Goal: Navigation & Orientation: Find specific page/section

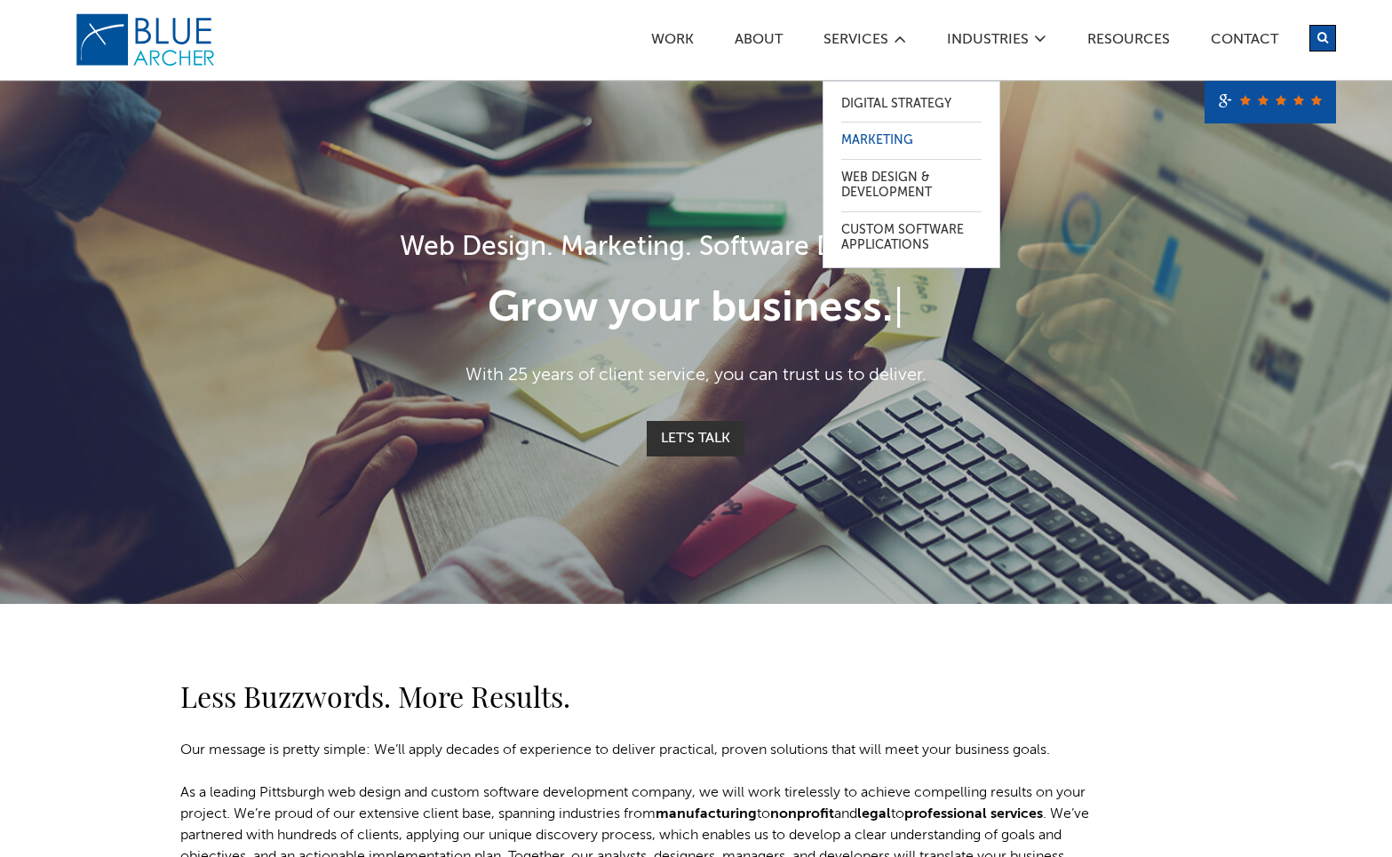
click at [865, 140] on link "Marketing" at bounding box center [912, 141] width 140 height 36
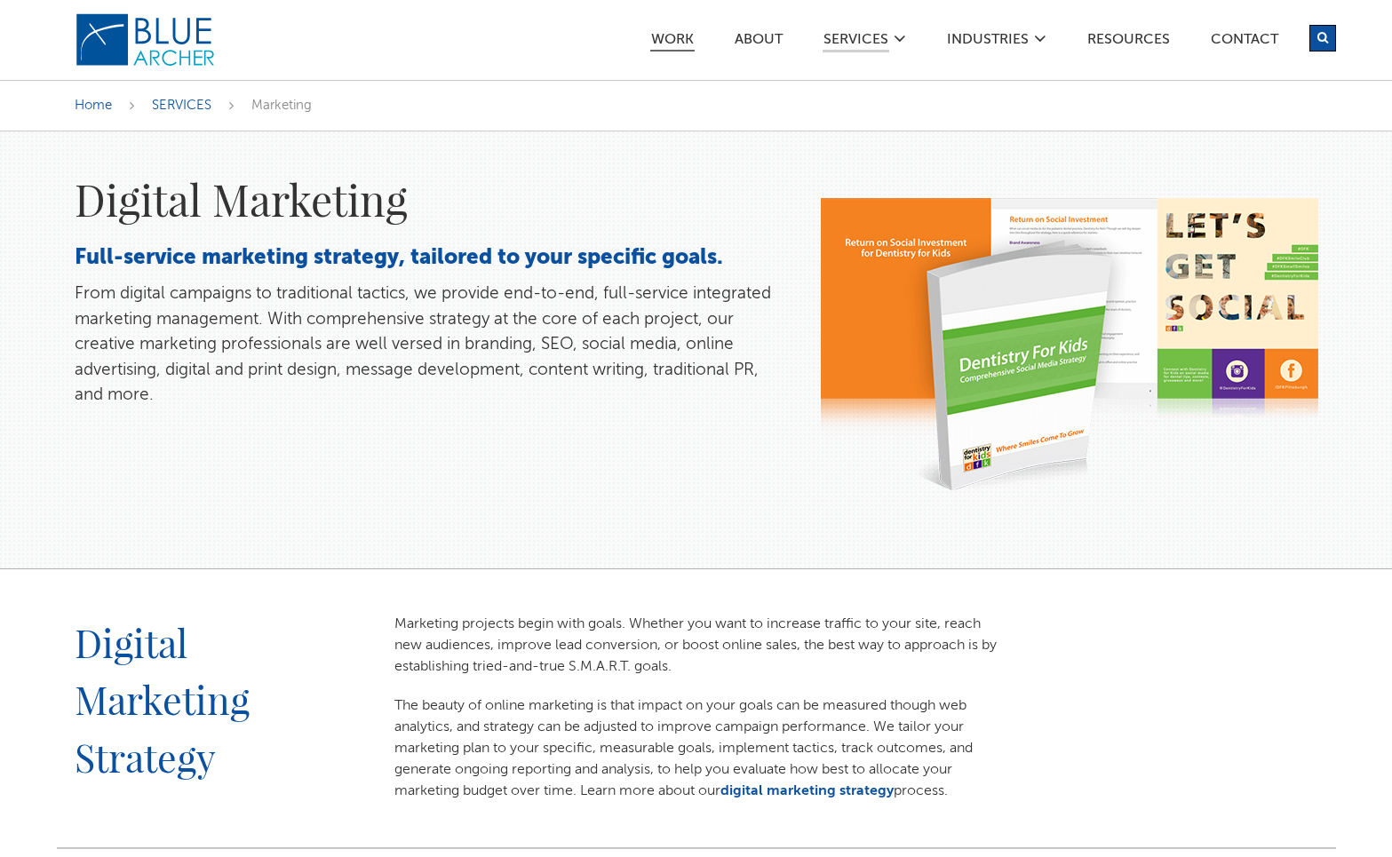
click at [674, 40] on link "Work" at bounding box center [672, 42] width 44 height 19
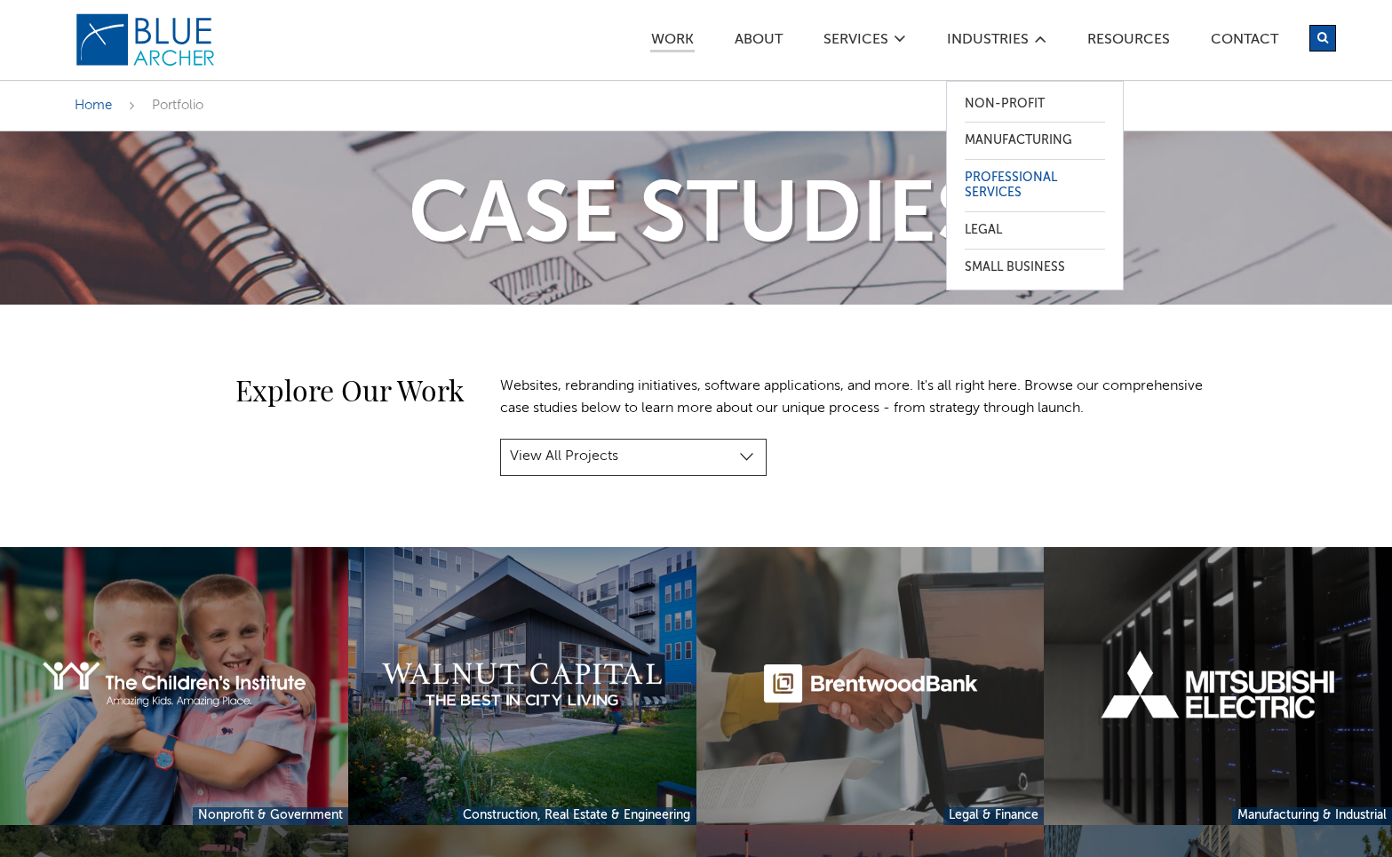
click at [995, 187] on link "Professional Services" at bounding box center [1035, 186] width 140 height 52
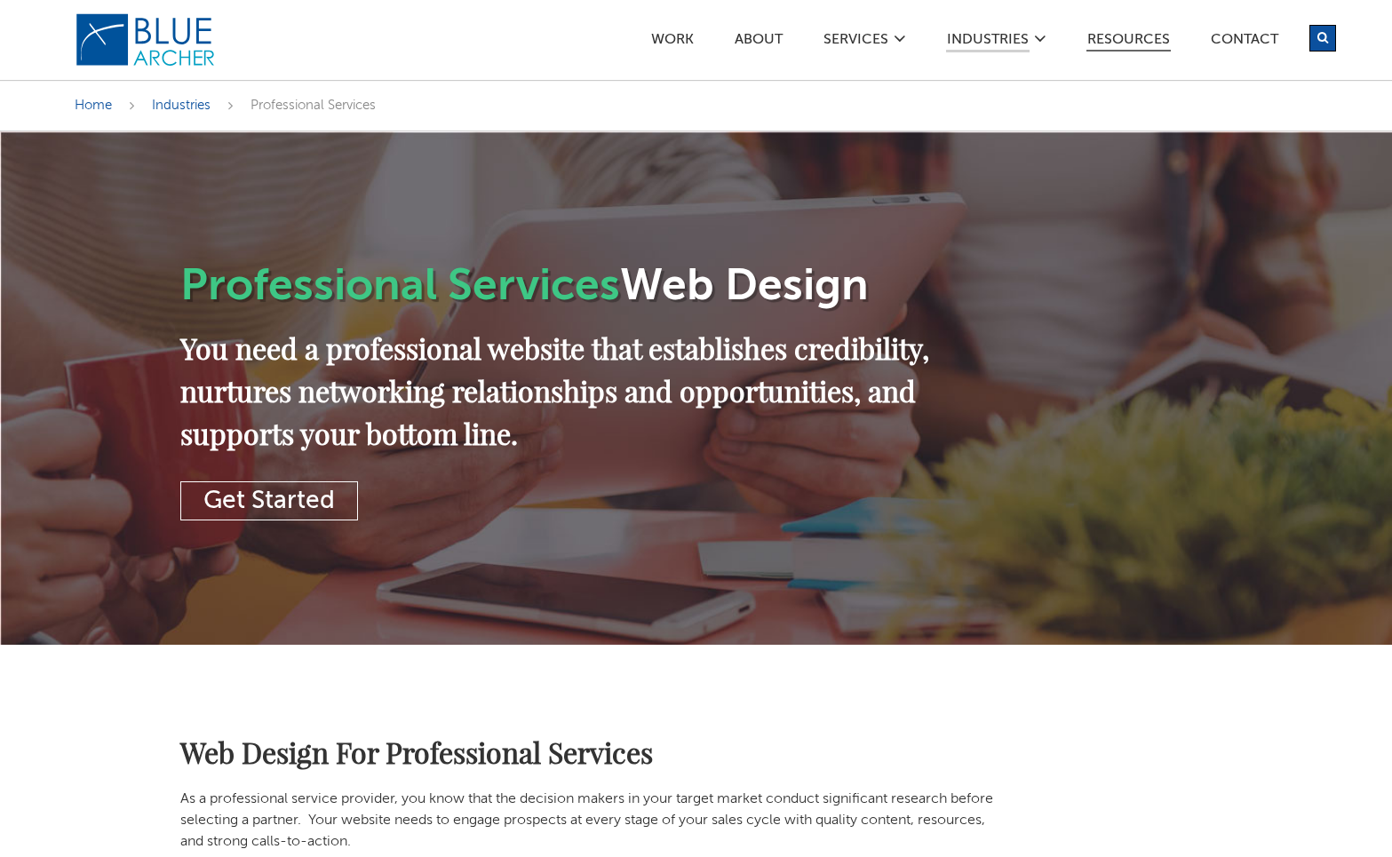
click at [1115, 36] on link "Resources" at bounding box center [1129, 42] width 84 height 19
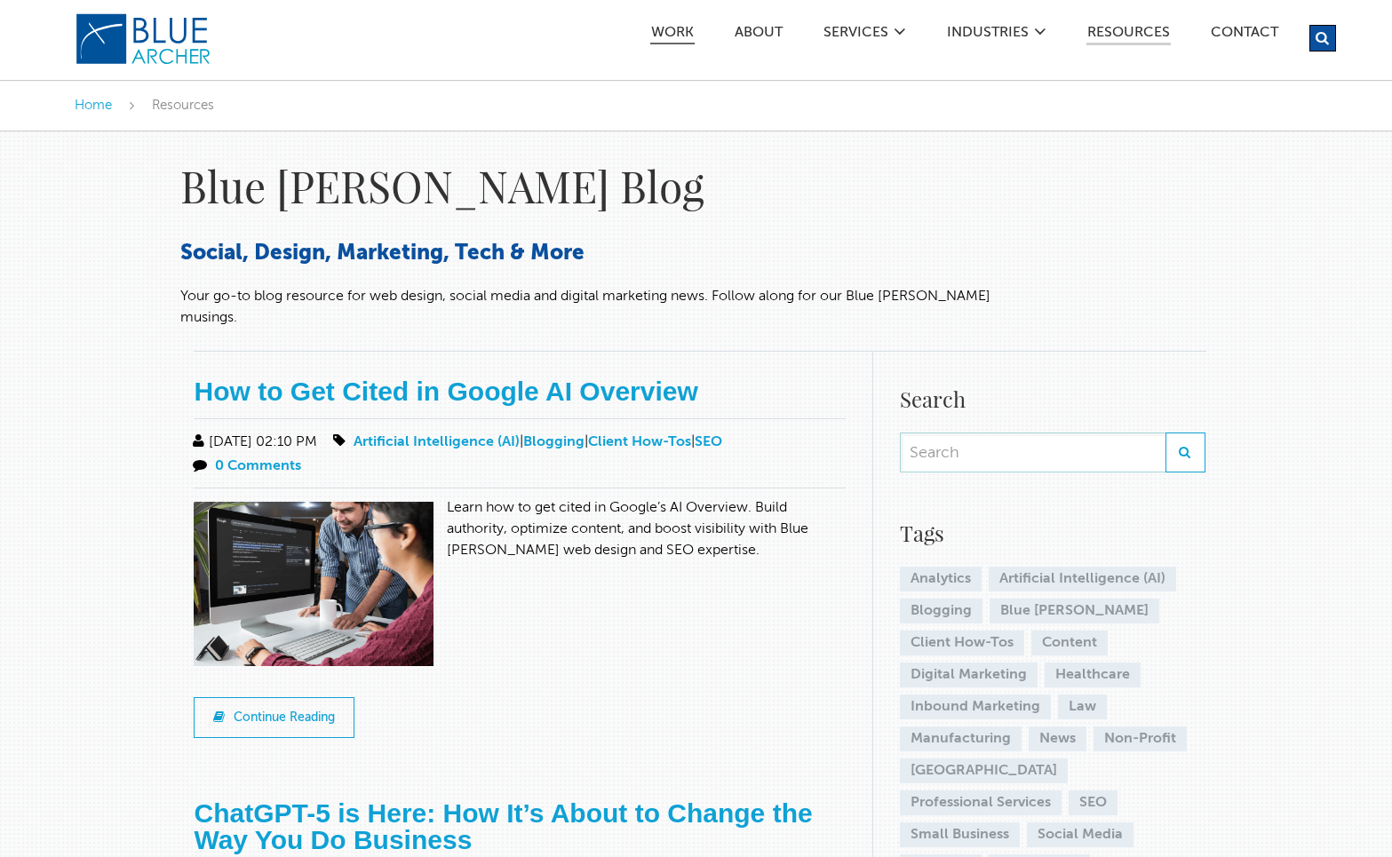
click at [676, 35] on link "Work" at bounding box center [672, 35] width 44 height 19
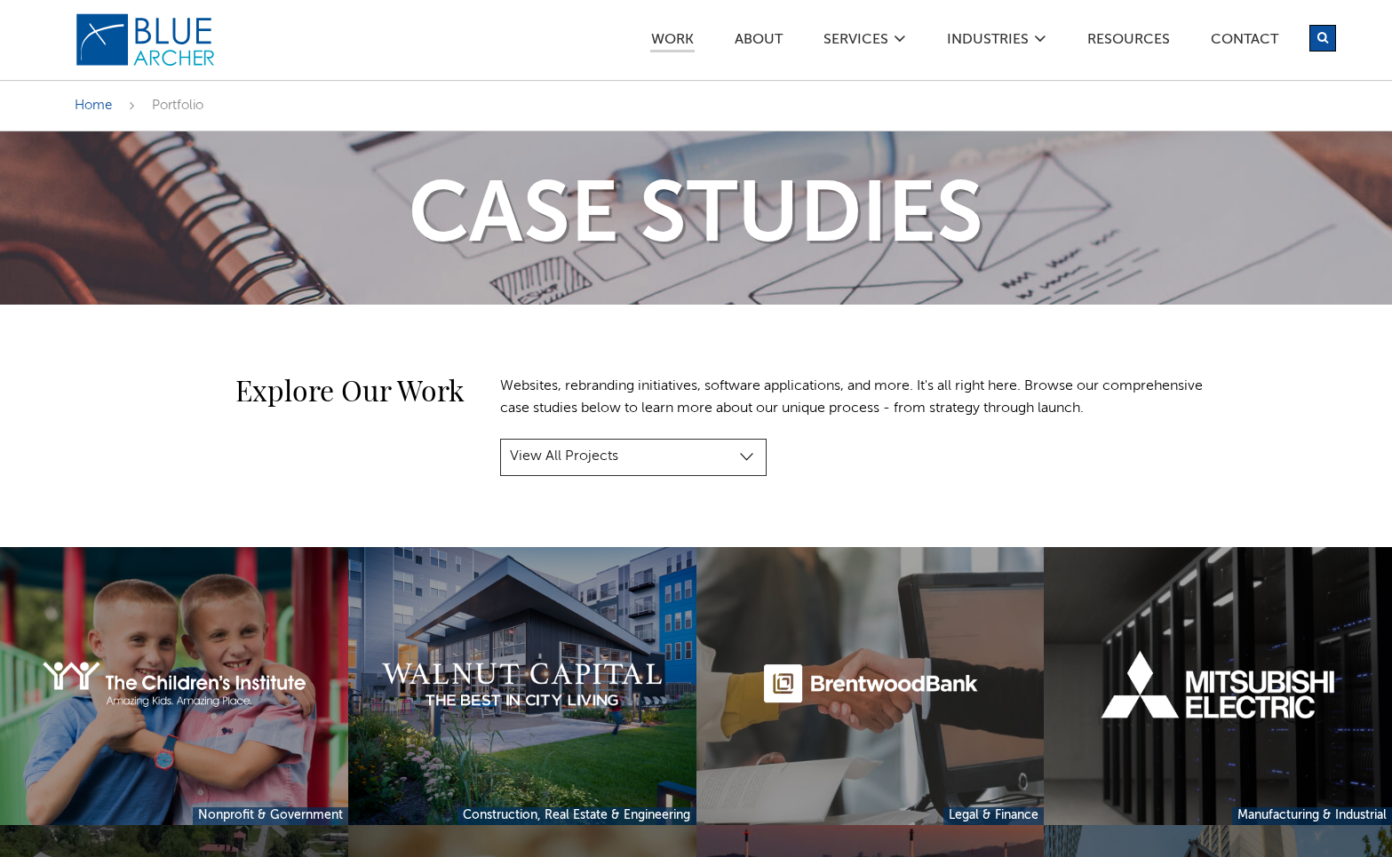
select select "project-category-health-wellness"
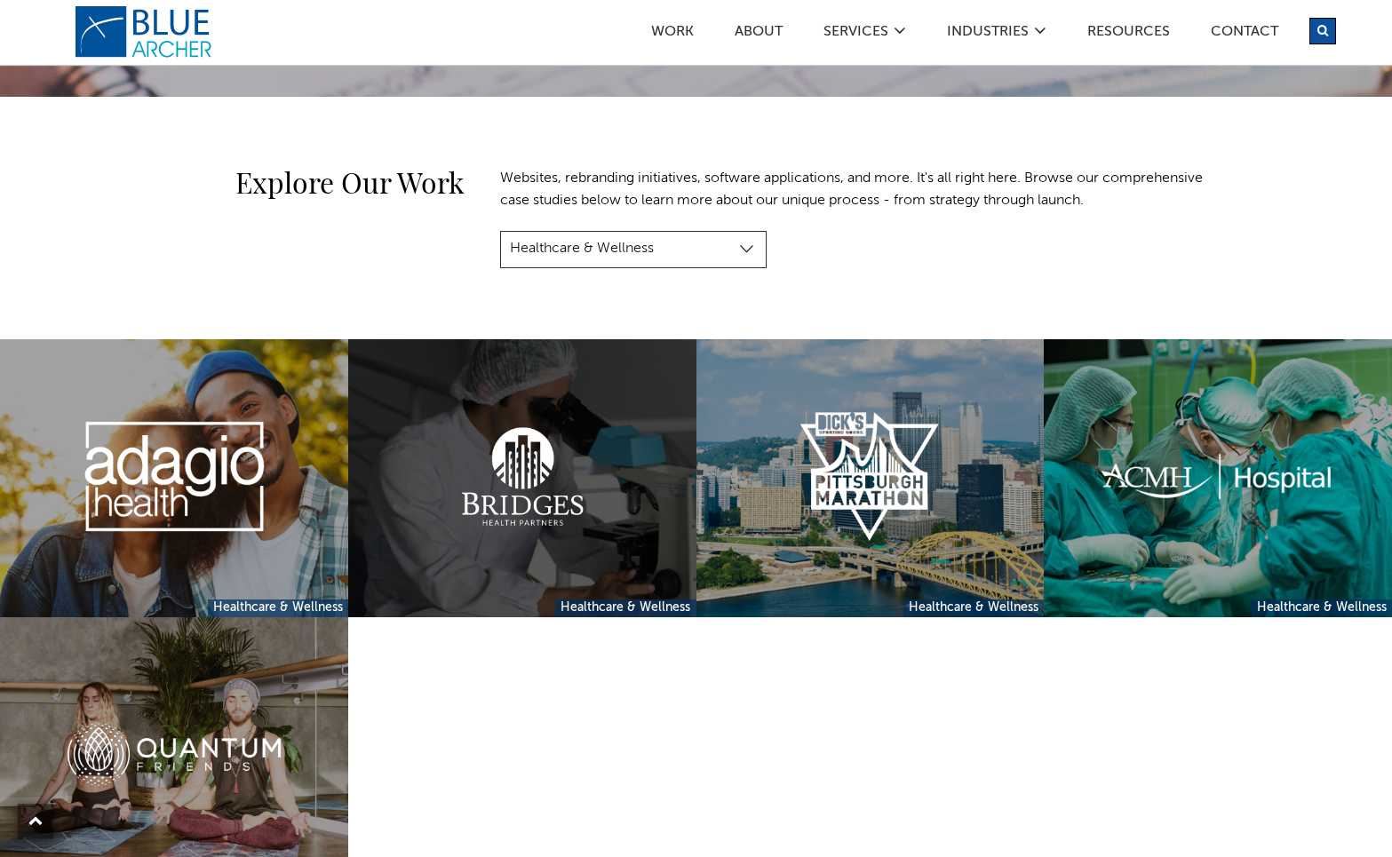
scroll to position [208, 0]
